Goal: Transaction & Acquisition: Purchase product/service

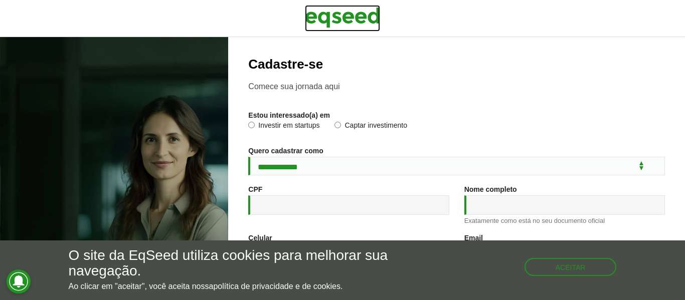
click at [333, 20] on img at bounding box center [342, 17] width 75 height 25
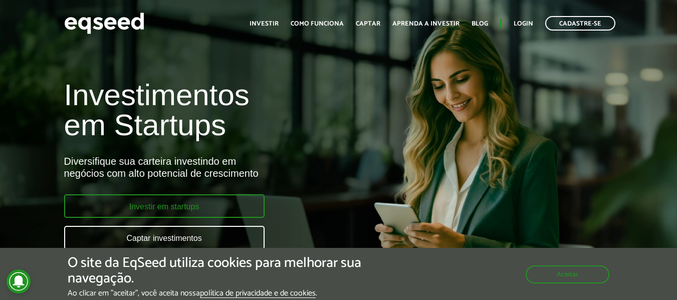
click at [219, 207] on link "Investir em startups" at bounding box center [164, 207] width 201 height 24
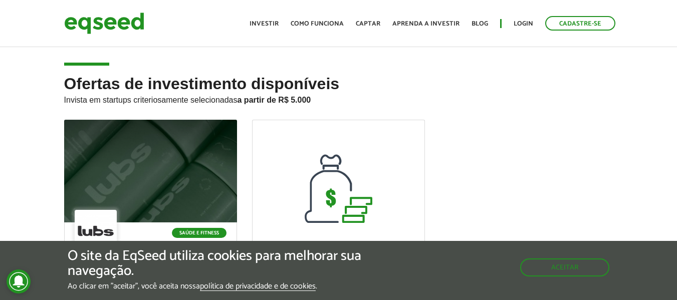
scroll to position [100, 0]
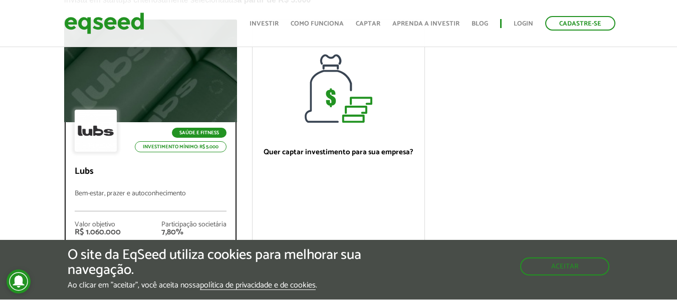
click at [153, 86] on div at bounding box center [151, 71] width 208 height 123
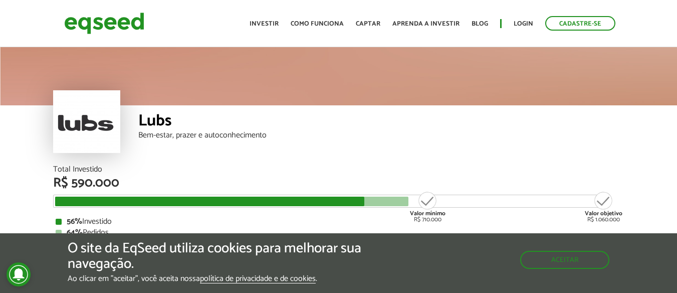
scroll to position [100, 0]
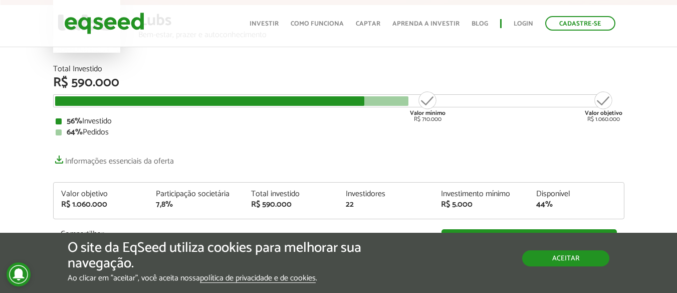
click at [550, 257] on button "Aceitar" at bounding box center [565, 258] width 87 height 16
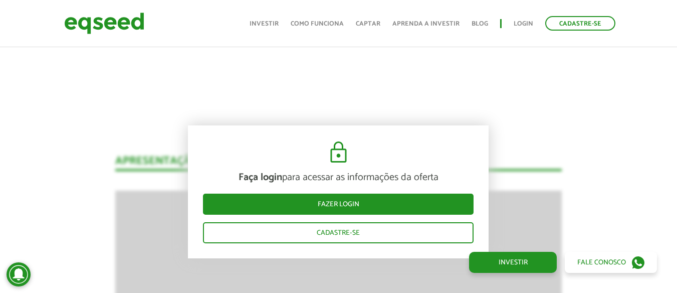
scroll to position [902, 0]
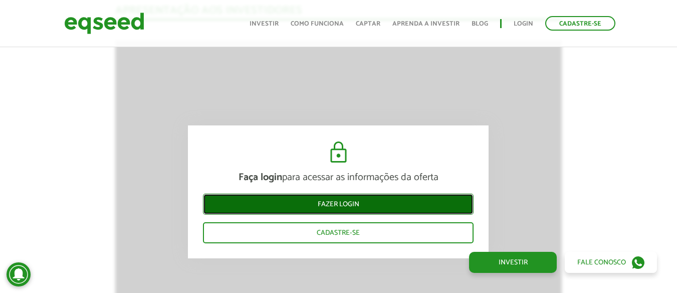
click at [355, 202] on link "Fazer login" at bounding box center [338, 204] width 271 height 21
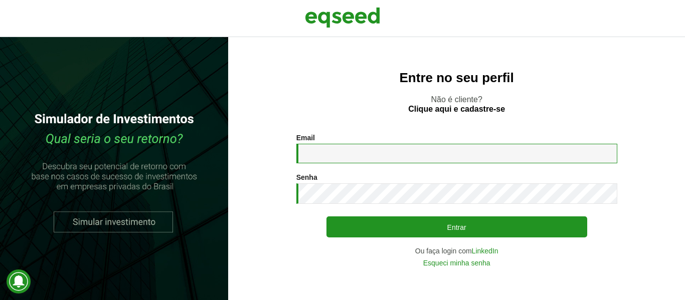
click at [366, 157] on input "Email *" at bounding box center [456, 154] width 321 height 20
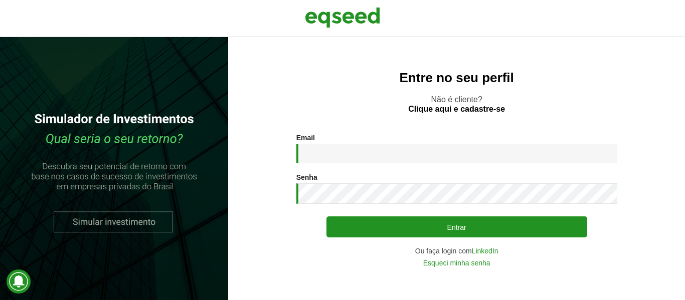
drag, startPoint x: 551, startPoint y: 180, endPoint x: 542, endPoint y: 162, distance: 19.5
click at [551, 180] on div "Senha * Digite a senha que será usada em conjunto com seu e-mail." at bounding box center [456, 188] width 321 height 31
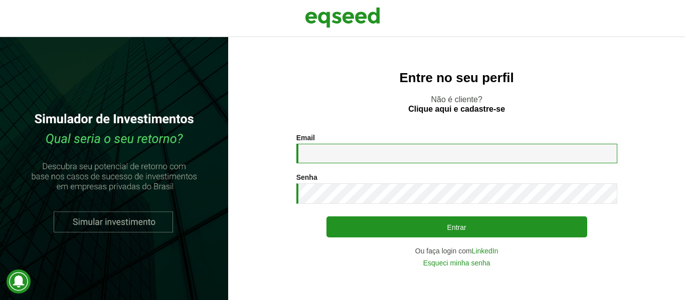
click at [534, 150] on input "Email *" at bounding box center [456, 154] width 321 height 20
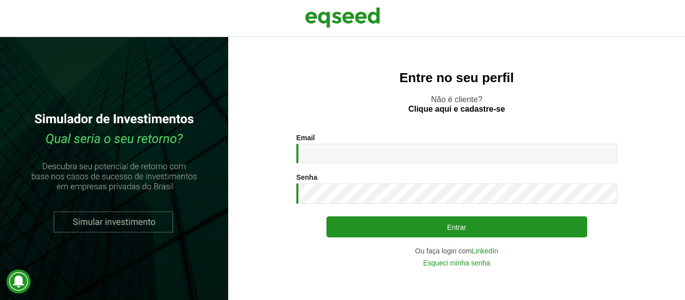
click at [490, 116] on div "Entre no seu perfil Não é cliente? Clique aqui e cadastre-se Email * Digite seu…" at bounding box center [456, 168] width 457 height 263
